Goal: Task Accomplishment & Management: Use online tool/utility

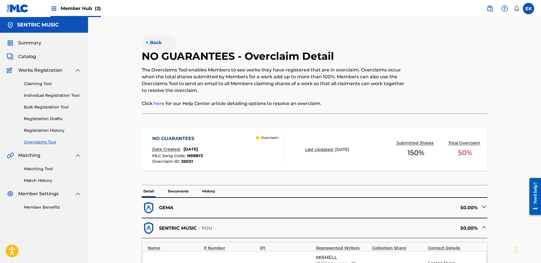
click at [158, 36] on button "< Back" at bounding box center [159, 43] width 34 height 14
click at [150, 46] on button "< Back" at bounding box center [159, 43] width 34 height 14
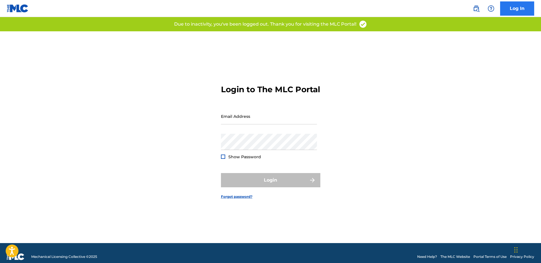
type input "[PERSON_NAME][EMAIL_ADDRESS][PERSON_NAME][DOMAIN_NAME]"
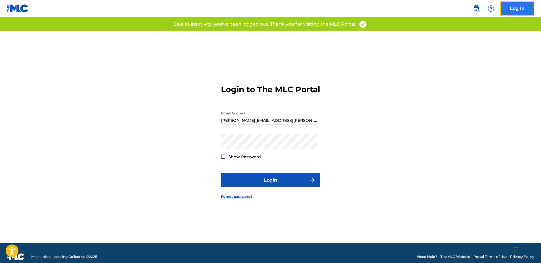
click at [520, 5] on link "Log In" at bounding box center [518, 8] width 34 height 14
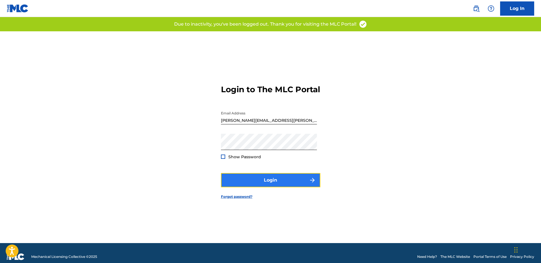
click at [285, 183] on button "Login" at bounding box center [270, 180] width 99 height 14
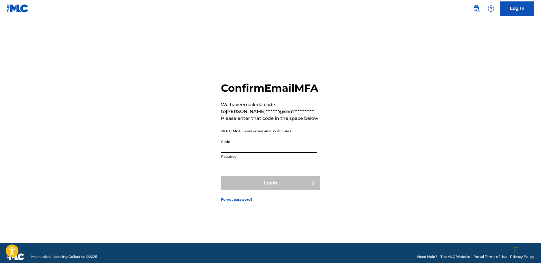
click at [236, 153] on input "Code" at bounding box center [269, 144] width 96 height 16
paste input "602032"
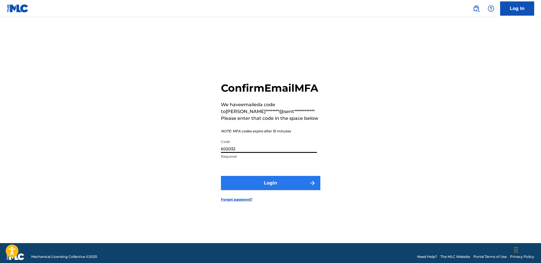
type input "602032"
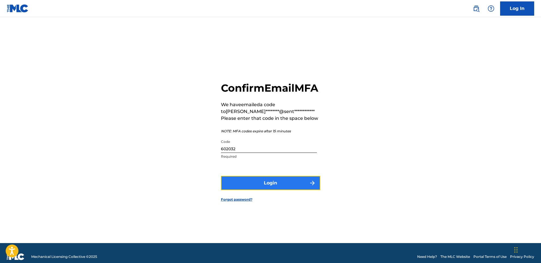
click at [299, 186] on button "Login" at bounding box center [270, 183] width 99 height 14
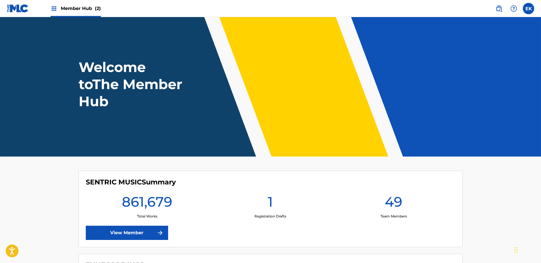
click at [77, 10] on span "Member Hub (2)" at bounding box center [81, 8] width 40 height 7
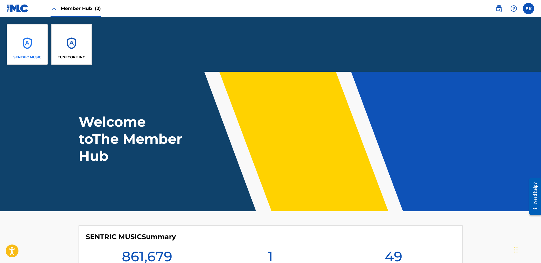
click at [20, 45] on div "SENTRIC MUSIC" at bounding box center [27, 44] width 41 height 41
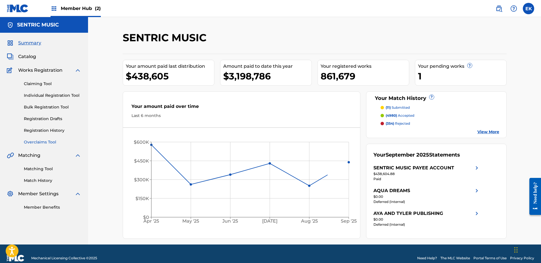
click at [42, 140] on link "Overclaims Tool" at bounding box center [52, 142] width 57 height 6
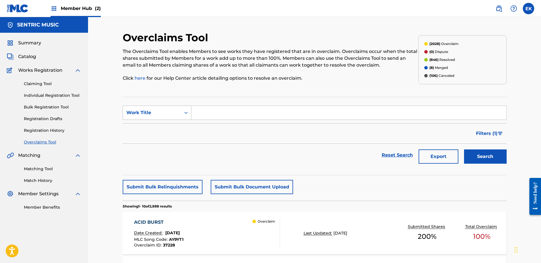
click at [186, 111] on icon "Search Form" at bounding box center [186, 113] width 6 height 6
drag, startPoint x: 177, startPoint y: 123, endPoint x: 183, endPoint y: 120, distance: 6.4
click at [177, 123] on div "MLC Song Code" at bounding box center [157, 127] width 68 height 14
click at [203, 111] on input "Search Form" at bounding box center [349, 113] width 315 height 14
type input "GC1WPE"
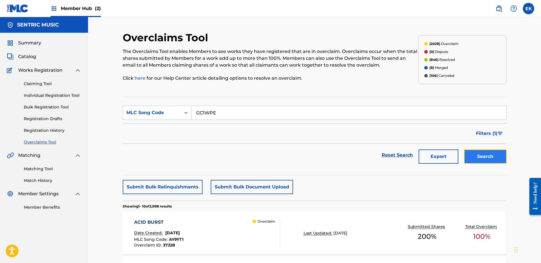
click at [491, 155] on button "Search" at bounding box center [485, 156] width 43 height 14
click at [212, 235] on div "GOLD Date Created: [DATE] MLC Song Code : GC1WPE Overclaim ID : 35493 Overclaim" at bounding box center [207, 233] width 146 height 28
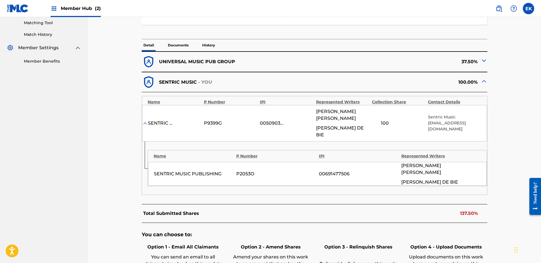
scroll to position [171, 0]
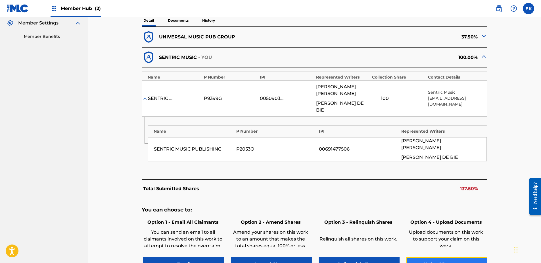
click at [447, 257] on button "Upload Documents" at bounding box center [447, 264] width 81 height 14
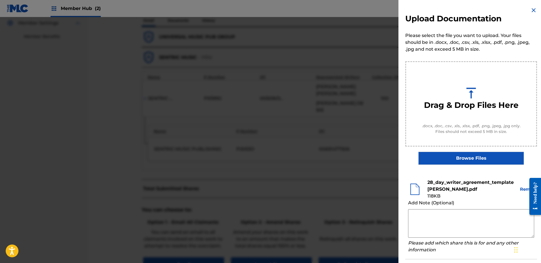
click at [420, 219] on textarea at bounding box center [471, 223] width 126 height 28
paste textarea "Our self service agreement is signed via digital signature and is active until …"
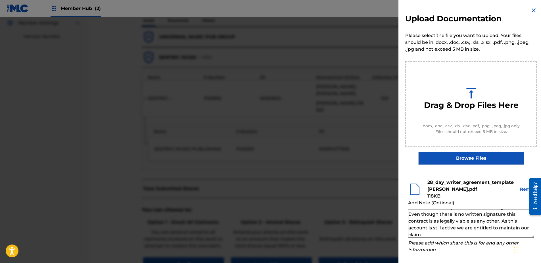
scroll to position [26, 0]
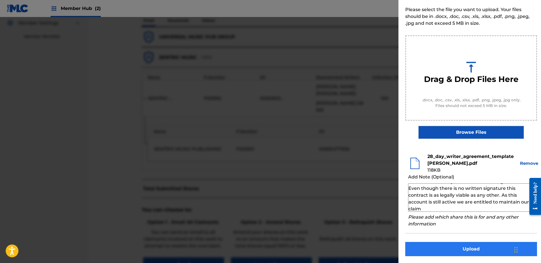
type textarea "Our self service agreement is signed via digital signature and is active until …"
click at [486, 250] on button "Upload" at bounding box center [472, 249] width 132 height 14
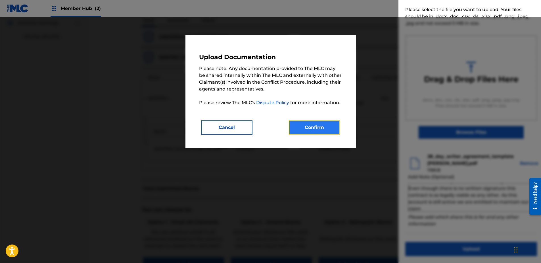
click at [310, 125] on button "Confirm" at bounding box center [314, 127] width 51 height 14
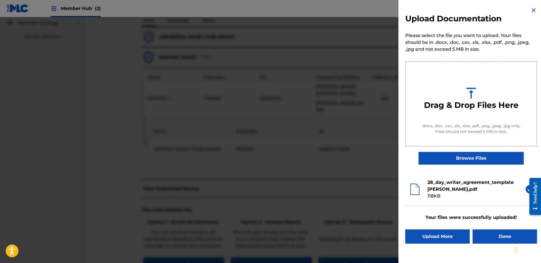
scroll to position [0, 0]
click at [493, 234] on button "Done" at bounding box center [505, 236] width 65 height 14
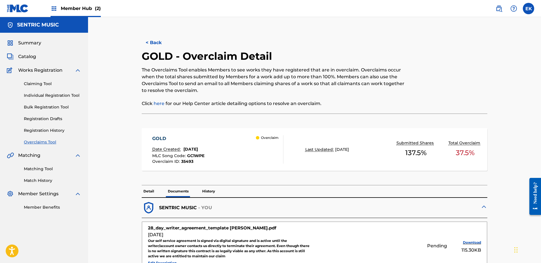
click at [152, 41] on button "< Back" at bounding box center [159, 43] width 34 height 14
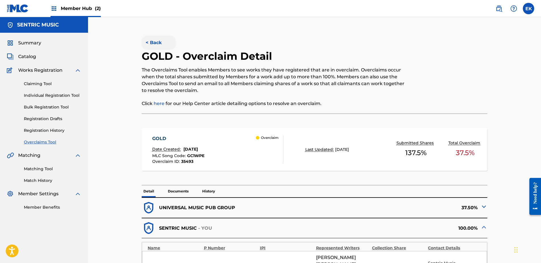
click at [153, 45] on button "< Back" at bounding box center [159, 43] width 34 height 14
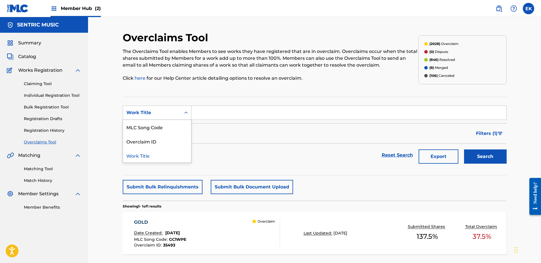
click at [172, 110] on div "Work Title" at bounding box center [151, 112] width 51 height 7
click at [167, 122] on div "MLC Song Code" at bounding box center [157, 127] width 68 height 14
click at [197, 115] on input "Search Form" at bounding box center [349, 113] width 315 height 14
paste input "CK88EB"
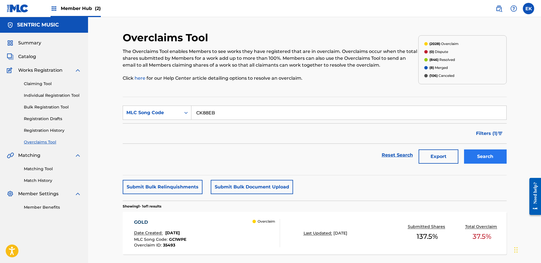
type input "CK88EB"
drag, startPoint x: 485, startPoint y: 158, endPoint x: 459, endPoint y: 157, distance: 25.4
click at [484, 158] on button "Search" at bounding box center [485, 156] width 43 height 14
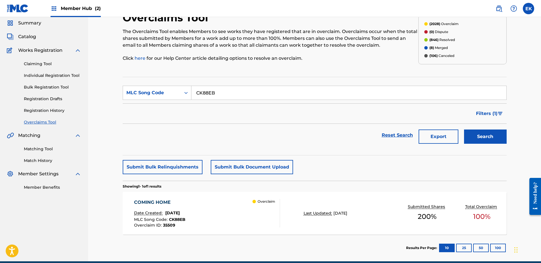
scroll to position [45, 0]
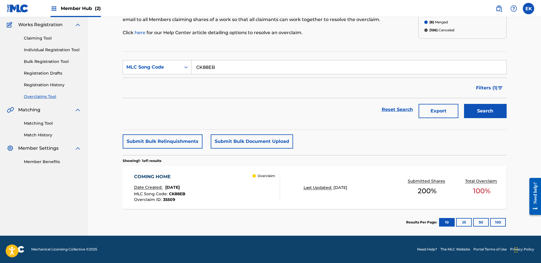
click at [270, 182] on div "Overclaim" at bounding box center [266, 187] width 27 height 28
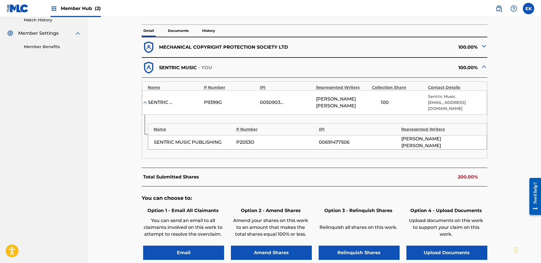
scroll to position [171, 0]
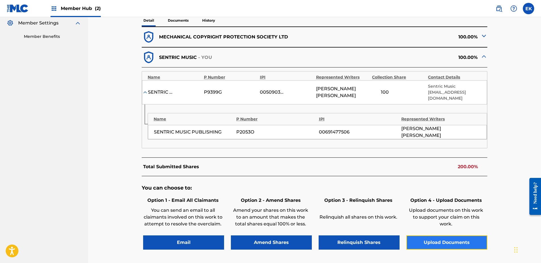
click at [444, 235] on button "Upload Documents" at bounding box center [447, 242] width 81 height 14
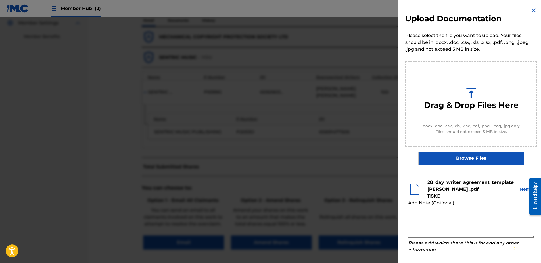
drag, startPoint x: 448, startPoint y: 228, endPoint x: 445, endPoint y: 226, distance: 3.3
click at [446, 227] on textarea at bounding box center [471, 223] width 126 height 28
paste textarea "Our self service agreement is signed via digital signature and is active until …"
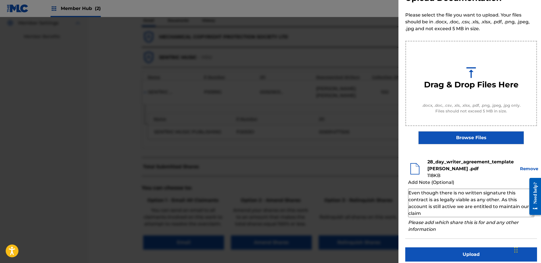
scroll to position [26, 0]
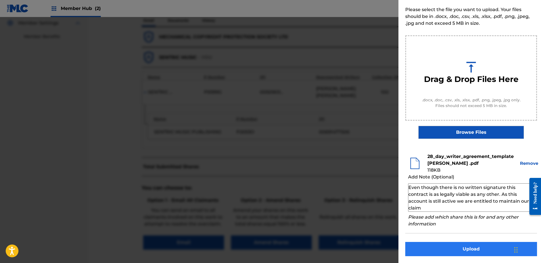
type textarea "Our self service agreement is signed via digital signature and is active until …"
click at [466, 243] on button "Upload" at bounding box center [472, 249] width 132 height 14
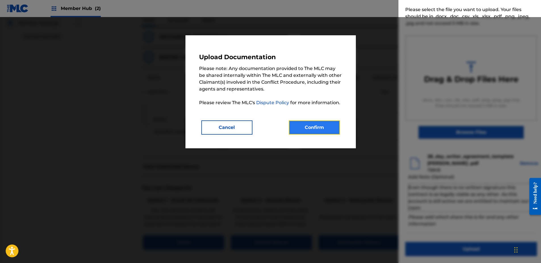
click at [306, 123] on button "Confirm" at bounding box center [314, 127] width 51 height 14
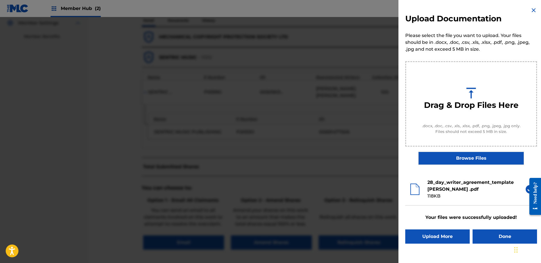
scroll to position [0, 0]
drag, startPoint x: 502, startPoint y: 240, endPoint x: 499, endPoint y: 237, distance: 4.0
click at [502, 240] on button "Done" at bounding box center [505, 236] width 65 height 14
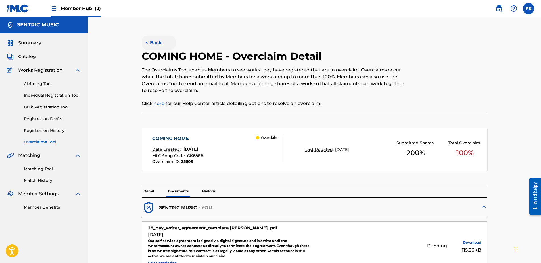
click at [153, 42] on button "< Back" at bounding box center [159, 43] width 34 height 14
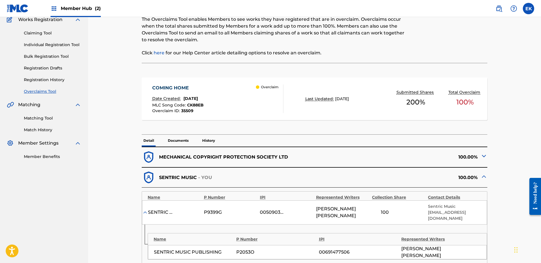
scroll to position [21, 0]
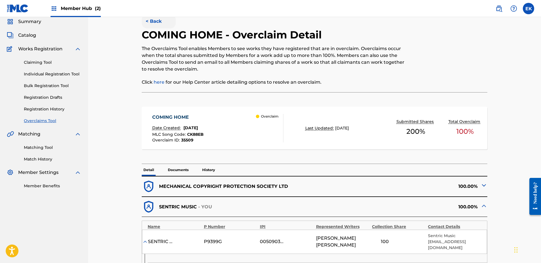
click at [154, 22] on button "< Back" at bounding box center [159, 21] width 34 height 14
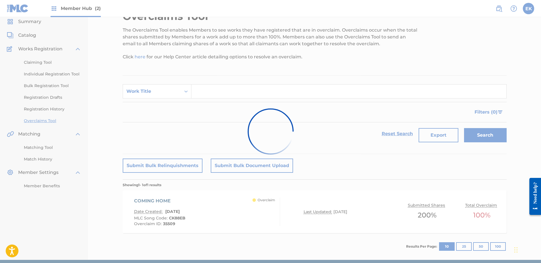
scroll to position [31, 0]
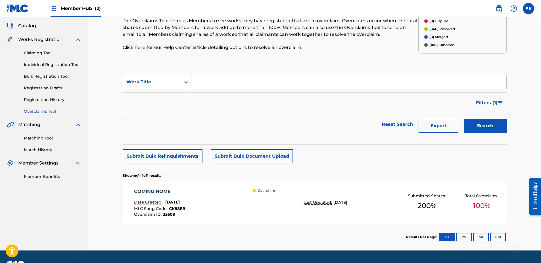
click at [226, 209] on div "COMING HOME Date Created: [DATE] MLC Song Code : CK88EB Overclaim ID : 35509 Ov…" at bounding box center [207, 202] width 146 height 28
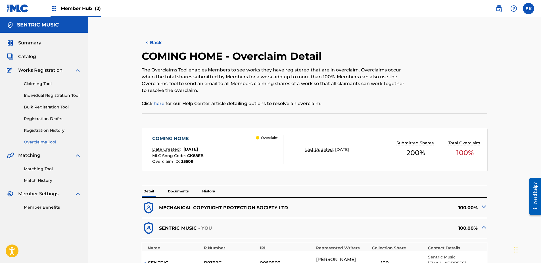
drag, startPoint x: 179, startPoint y: 189, endPoint x: 194, endPoint y: 183, distance: 15.7
click at [180, 189] on p "Documents" at bounding box center [178, 191] width 24 height 12
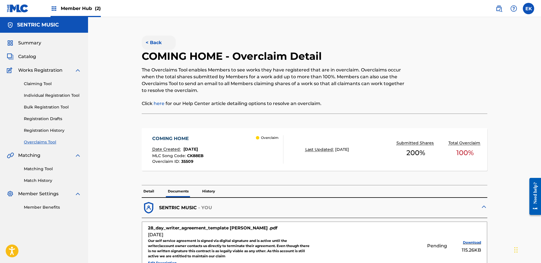
click at [150, 41] on button "< Back" at bounding box center [159, 43] width 34 height 14
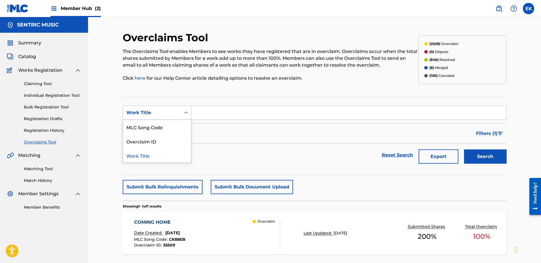
click at [182, 107] on div "Work Title" at bounding box center [157, 112] width 69 height 14
click at [183, 124] on div "MLC Song Code" at bounding box center [157, 127] width 68 height 14
drag, startPoint x: 211, startPoint y: 106, endPoint x: 205, endPoint y: 114, distance: 9.4
click at [206, 114] on input "Search Form" at bounding box center [349, 113] width 315 height 14
paste input "MO0R53"
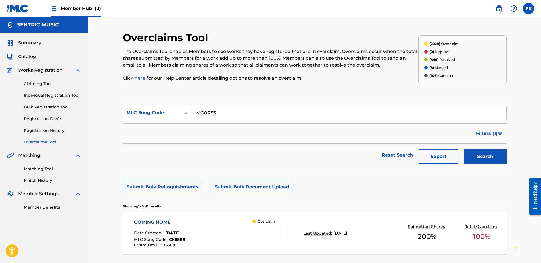
type input "MO0R53"
click at [501, 153] on button "Search" at bounding box center [485, 156] width 43 height 14
click at [235, 220] on div "MILLITANCY Date Created: [DATE] MLC Song Code : MO0R53 Overclaim ID : 35392 Ove…" at bounding box center [207, 233] width 146 height 28
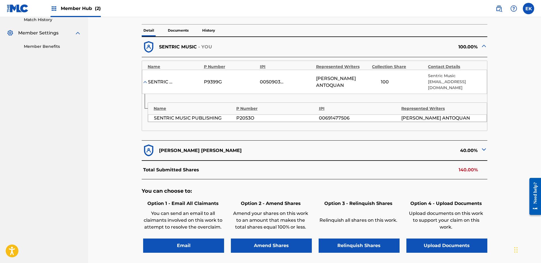
scroll to position [171, 0]
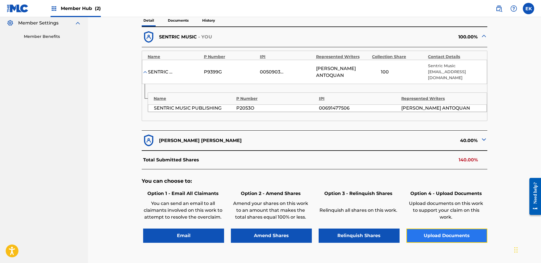
click at [414, 233] on button "Upload Documents" at bounding box center [447, 235] width 81 height 14
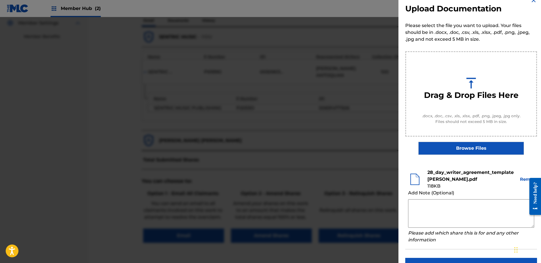
scroll to position [26, 0]
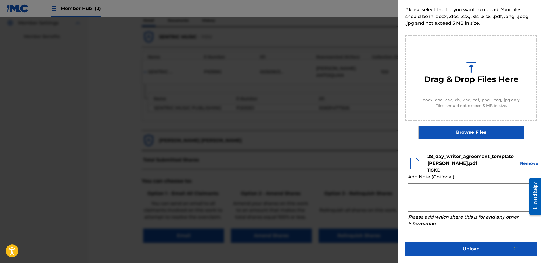
click at [422, 194] on textarea at bounding box center [471, 197] width 126 height 28
paste textarea "Our self service agreement is signed via digital signature and is active until …"
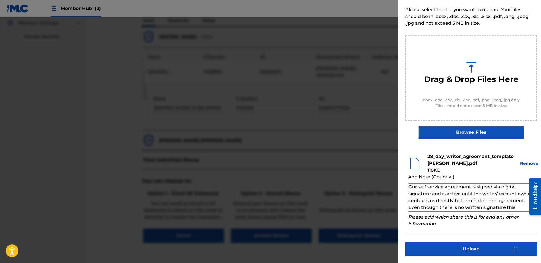
scroll to position [19, 0]
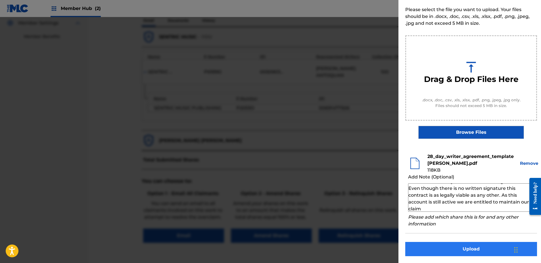
type textarea "Our self service agreement is signed via digital signature and is active until …"
click at [466, 251] on button "Upload" at bounding box center [472, 249] width 132 height 14
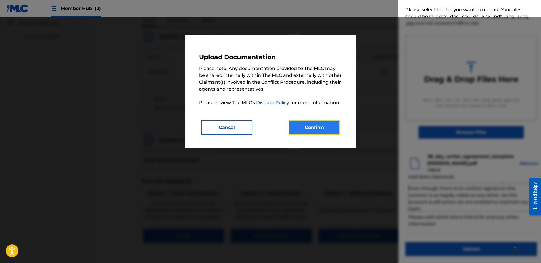
click at [325, 129] on button "Confirm" at bounding box center [314, 127] width 51 height 14
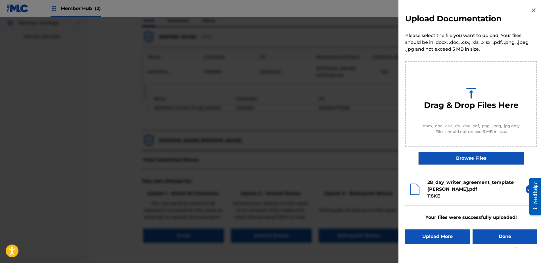
scroll to position [0, 0]
drag, startPoint x: 494, startPoint y: 234, endPoint x: 489, endPoint y: 231, distance: 5.3
click at [494, 234] on button "Done" at bounding box center [505, 236] width 65 height 14
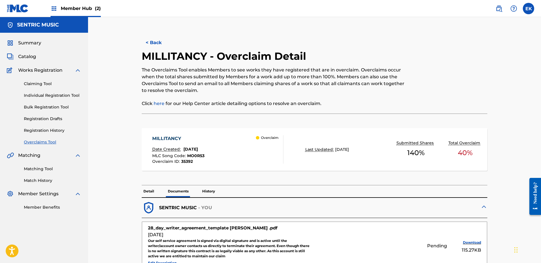
drag, startPoint x: 158, startPoint y: 44, endPoint x: 98, endPoint y: 24, distance: 63.6
click at [156, 44] on button "< Back" at bounding box center [159, 43] width 34 height 14
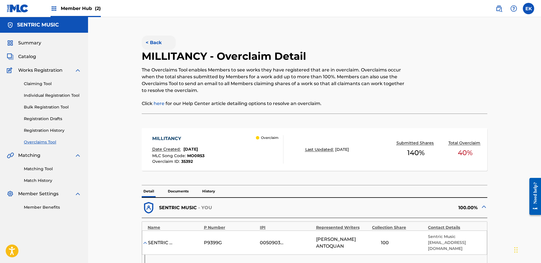
click at [159, 42] on button "< Back" at bounding box center [159, 43] width 34 height 14
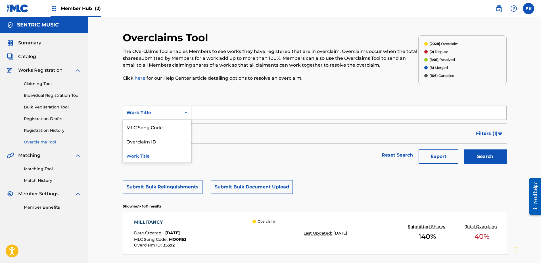
click at [175, 111] on div "Work Title" at bounding box center [151, 112] width 51 height 7
click at [168, 127] on div "MLC Song Code" at bounding box center [157, 127] width 68 height 14
click at [205, 115] on input "Search Form" at bounding box center [349, 113] width 315 height 14
paste input "PO525Y"
type input "PO525Y"
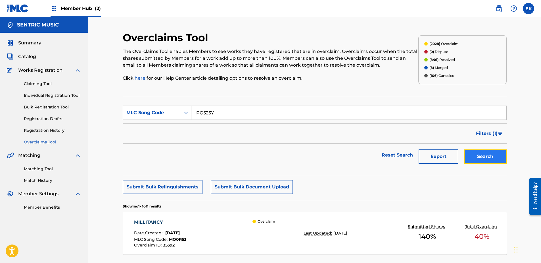
click at [476, 158] on button "Search" at bounding box center [485, 156] width 43 height 14
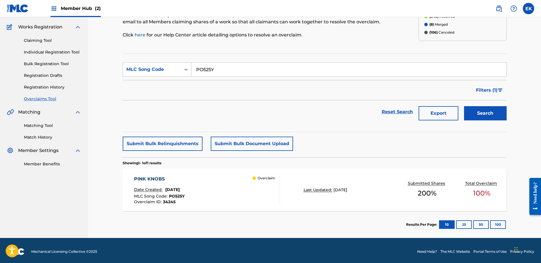
scroll to position [45, 0]
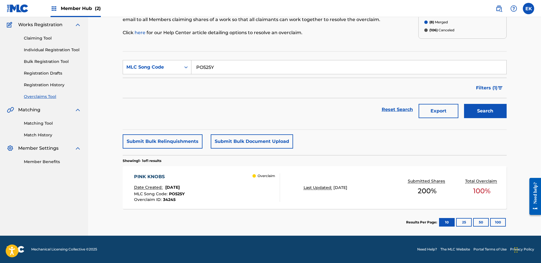
click at [113, 192] on div "Overclaims Tool The Overclaims Tool enables Members to see works they have regi…" at bounding box center [314, 104] width 453 height 264
click at [176, 190] on div "Date Created: [DATE]" at bounding box center [159, 187] width 51 height 7
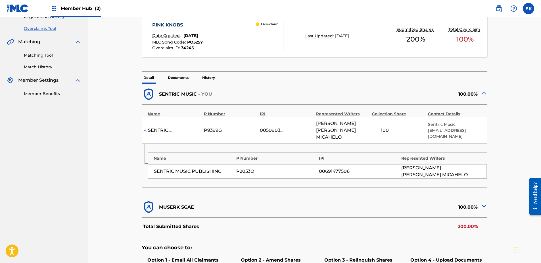
scroll to position [114, 0]
click at [482, 202] on img at bounding box center [484, 205] width 7 height 7
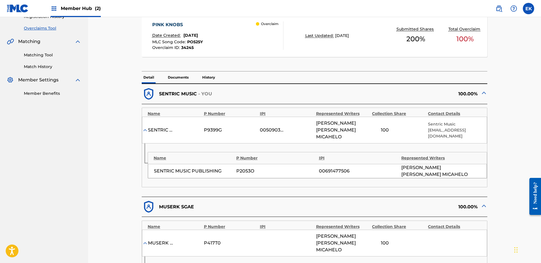
click at [482, 202] on img at bounding box center [484, 205] width 7 height 7
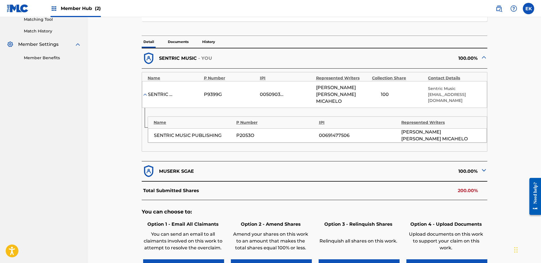
scroll to position [199, 0]
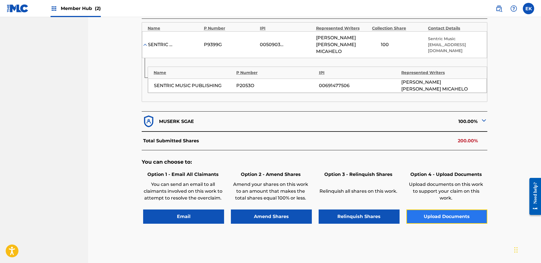
click at [459, 209] on button "Upload Documents" at bounding box center [447, 216] width 81 height 14
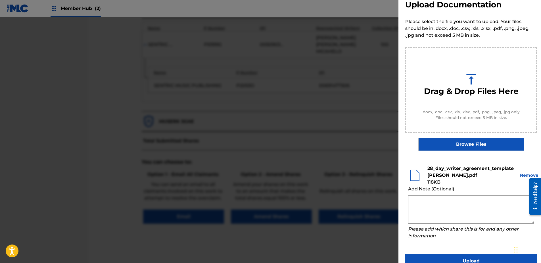
scroll to position [26, 0]
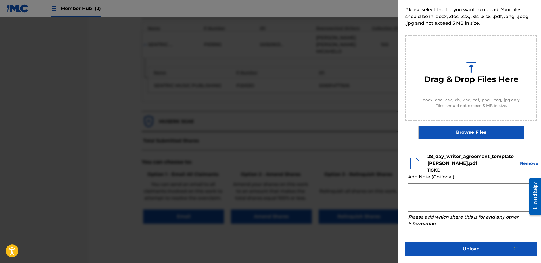
click at [434, 192] on textarea at bounding box center [471, 197] width 126 height 28
click at [358, 175] on div at bounding box center [270, 148] width 541 height 263
click at [435, 190] on textarea at bounding box center [471, 197] width 126 height 28
paste textarea "Our self service agreement is signed via digital signature and is active until …"
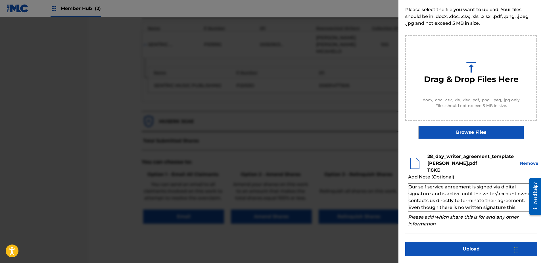
scroll to position [19, 0]
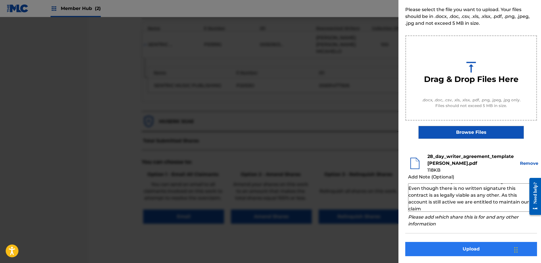
type textarea "Our self service agreement is signed via digital signature and is active until …"
click at [468, 251] on button "Upload" at bounding box center [472, 249] width 132 height 14
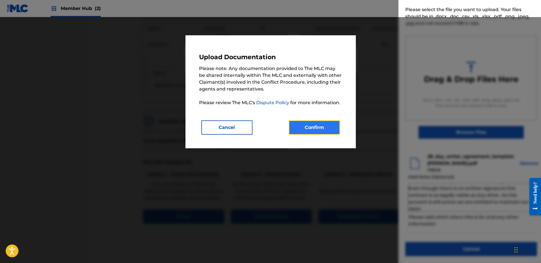
click at [334, 130] on button "Confirm" at bounding box center [314, 127] width 51 height 14
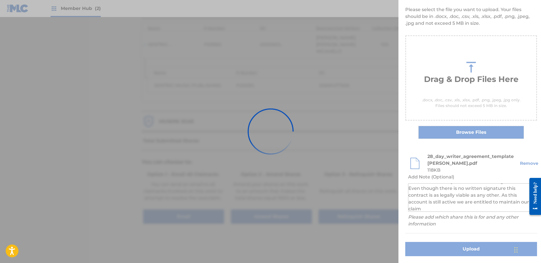
scroll to position [0, 0]
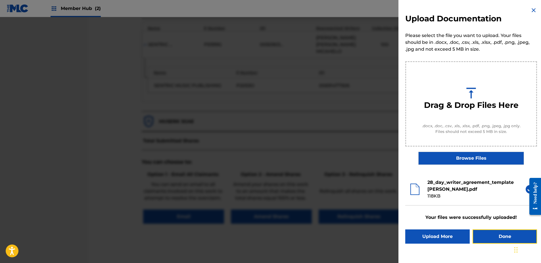
drag, startPoint x: 489, startPoint y: 237, endPoint x: 488, endPoint y: 234, distance: 3.3
click at [489, 236] on button "Done" at bounding box center [505, 236] width 65 height 14
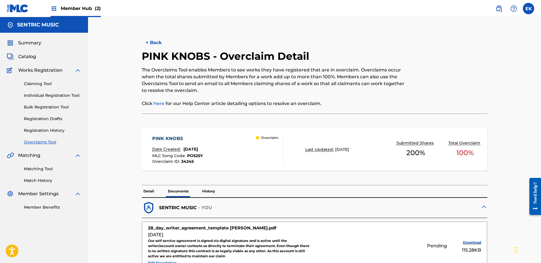
drag, startPoint x: 157, startPoint y: 43, endPoint x: 154, endPoint y: 42, distance: 3.1
click at [157, 43] on button "< Back" at bounding box center [159, 43] width 34 height 14
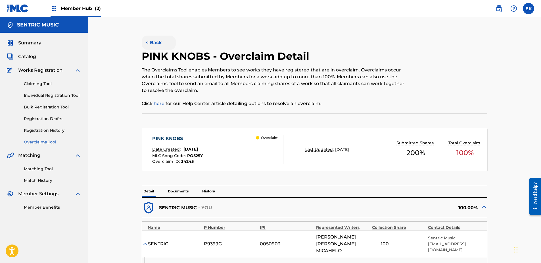
click at [162, 42] on button "< Back" at bounding box center [159, 43] width 34 height 14
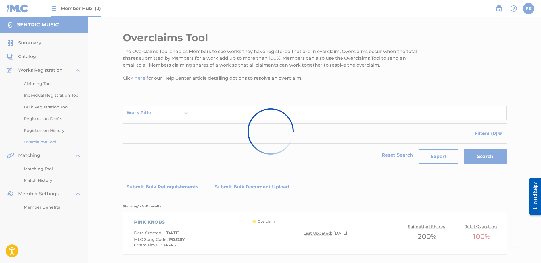
scroll to position [31, 0]
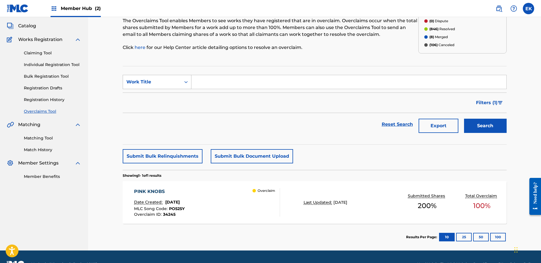
click at [168, 76] on div "Work Title" at bounding box center [152, 81] width 58 height 11
drag, startPoint x: 164, startPoint y: 98, endPoint x: 171, endPoint y: 97, distance: 6.6
click at [165, 99] on div "MLC Song Code" at bounding box center [157, 96] width 68 height 14
click at [208, 80] on input "Search Form" at bounding box center [349, 82] width 315 height 14
paste input "AY9RC3"
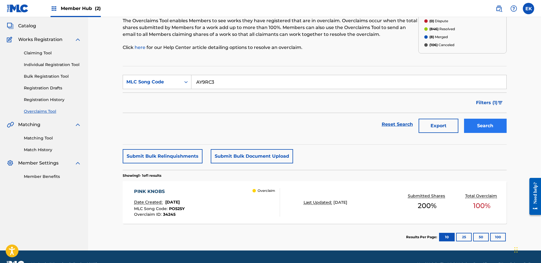
type input "AY9RC3"
drag, startPoint x: 481, startPoint y: 127, endPoint x: 478, endPoint y: 128, distance: 3.9
click at [481, 127] on button "Search" at bounding box center [485, 126] width 43 height 14
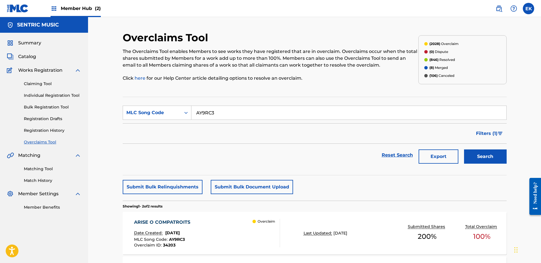
click at [217, 234] on div "ARISE O COMPATROITS Date Created: [DATE] MLC Song Code : AY9RC3 Overclaim ID : …" at bounding box center [207, 233] width 146 height 28
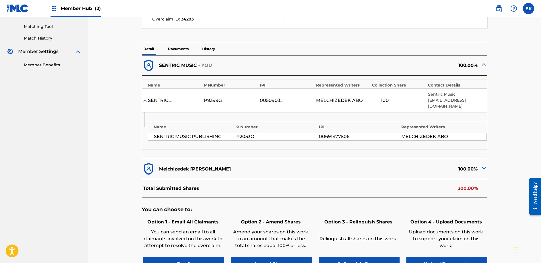
scroll to position [171, 0]
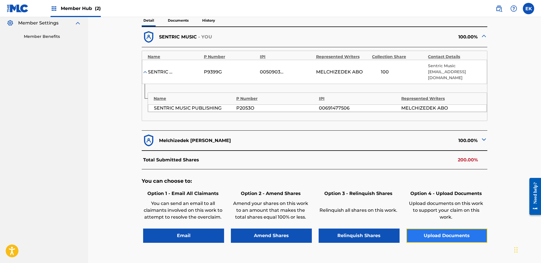
click at [443, 235] on button "Upload Documents" at bounding box center [447, 235] width 81 height 14
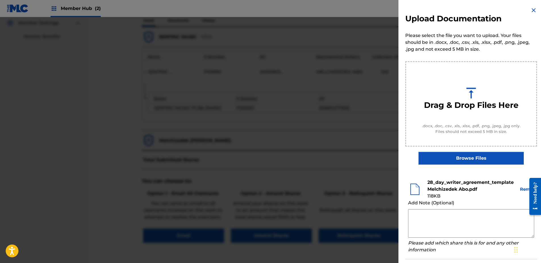
scroll to position [26, 0]
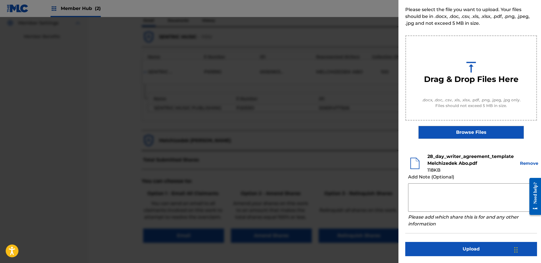
click at [430, 189] on textarea at bounding box center [471, 197] width 126 height 28
paste textarea "Our self service agreement is signed via digital signature and is active until …"
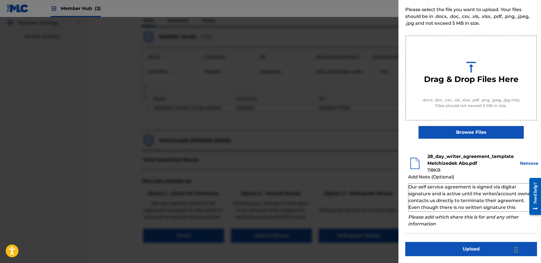
scroll to position [19, 0]
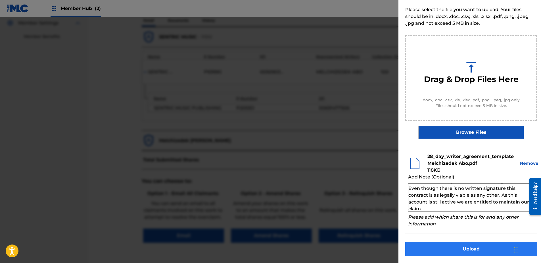
type textarea "Our self service agreement is signed via digital signature and is active until …"
click at [446, 250] on button "Upload" at bounding box center [472, 249] width 132 height 14
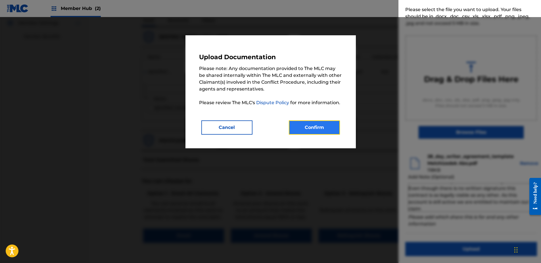
click at [324, 129] on button "Confirm" at bounding box center [314, 127] width 51 height 14
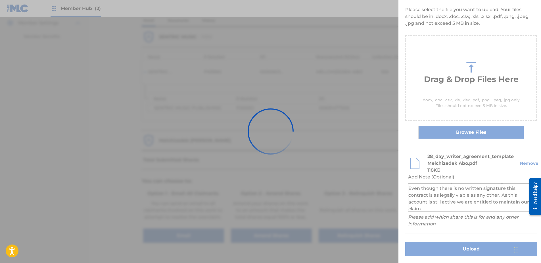
scroll to position [0, 0]
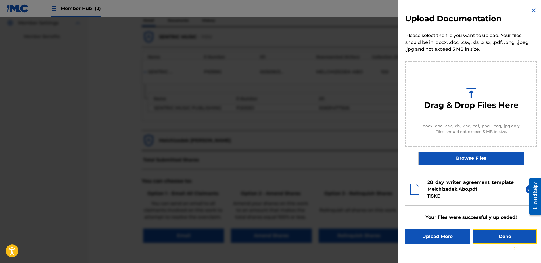
click at [488, 240] on button "Done" at bounding box center [505, 236] width 65 height 14
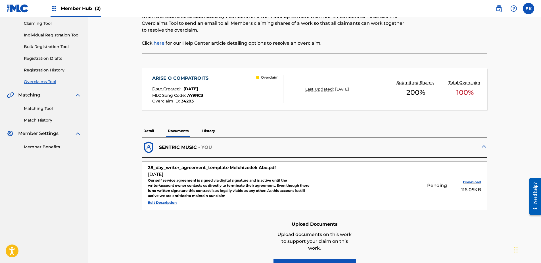
scroll to position [28, 0]
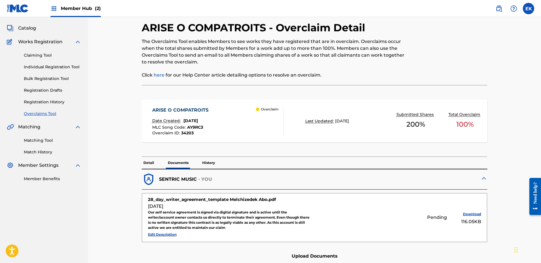
click at [149, 158] on p "Detail" at bounding box center [149, 163] width 14 height 12
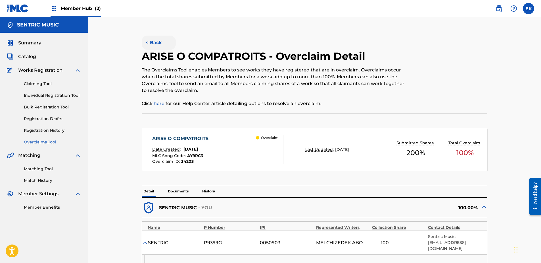
click at [159, 43] on button "< Back" at bounding box center [159, 43] width 34 height 14
click at [158, 47] on button "< Back" at bounding box center [159, 43] width 34 height 14
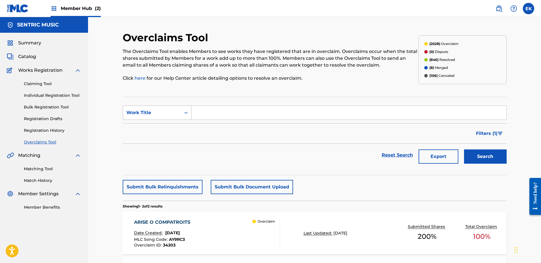
click at [163, 111] on div "Work Title" at bounding box center [151, 112] width 51 height 7
click at [158, 127] on div "MLC Song Code" at bounding box center [157, 127] width 68 height 14
click at [202, 113] on input "Search Form" at bounding box center [349, 113] width 315 height 14
paste input "AY8W6M"
type input "AY8W6M"
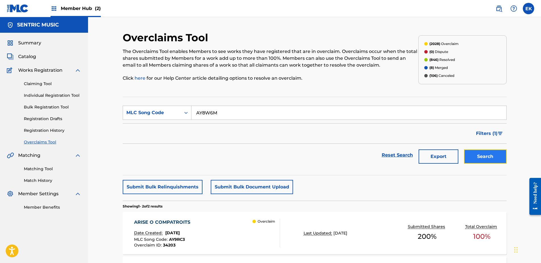
click at [480, 157] on button "Search" at bounding box center [485, 156] width 43 height 14
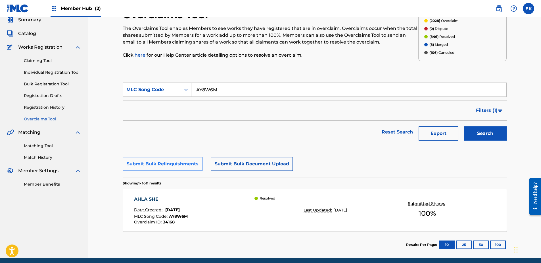
scroll to position [45, 0]
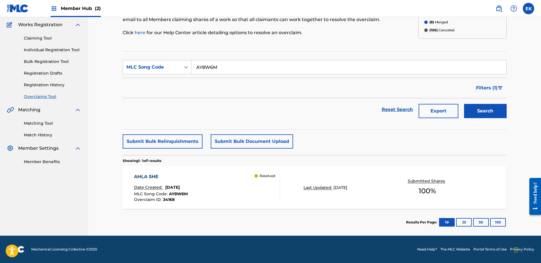
click at [187, 177] on div "AHLA SHE" at bounding box center [161, 176] width 54 height 7
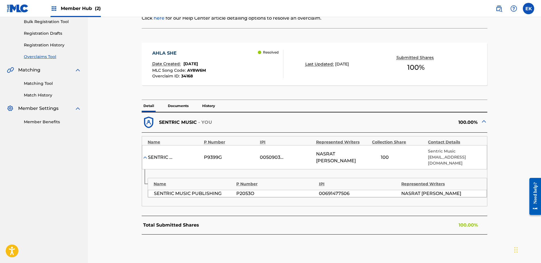
click at [210, 105] on p "History" at bounding box center [209, 106] width 16 height 12
